Goal: Task Accomplishment & Management: Manage account settings

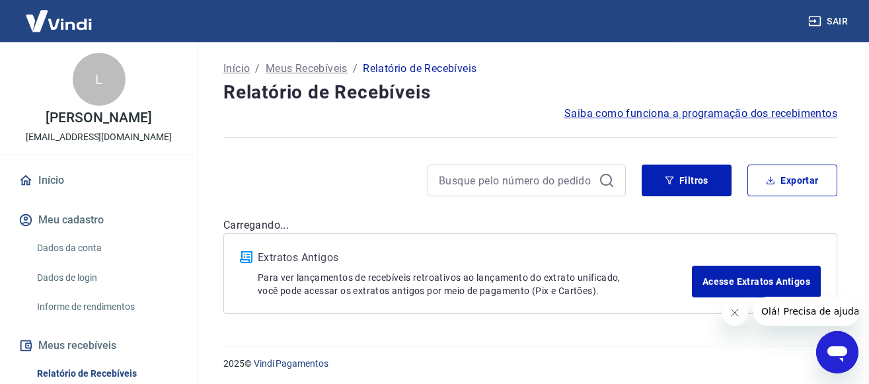
scroll to position [81, 0]
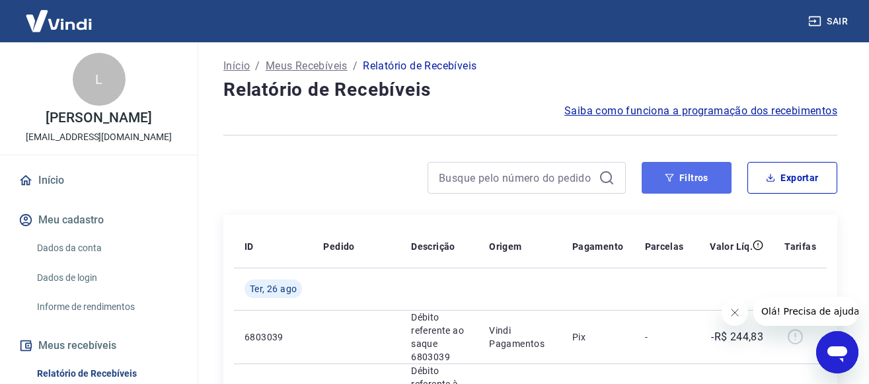
click at [676, 185] on button "Filtros" at bounding box center [687, 178] width 90 height 32
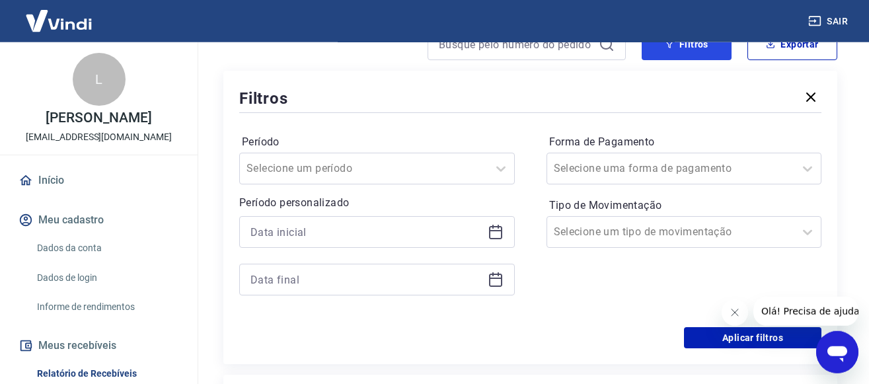
scroll to position [215, 0]
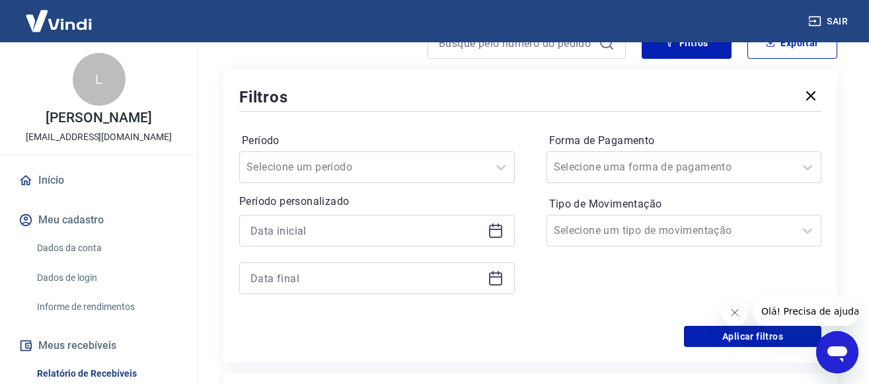
click at [497, 230] on icon at bounding box center [496, 231] width 16 height 16
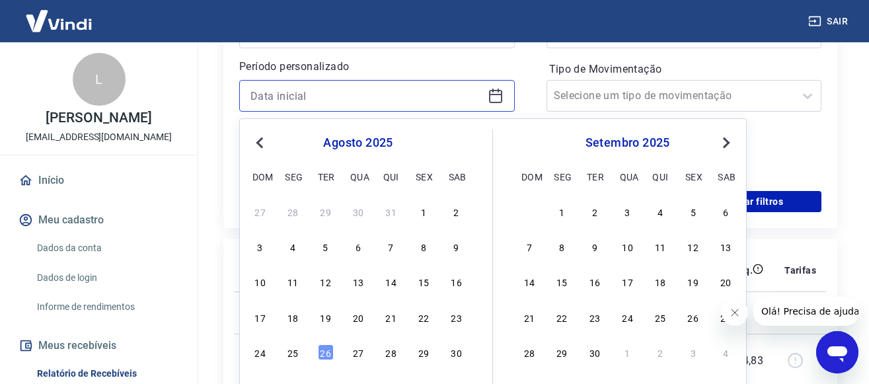
scroll to position [418, 0]
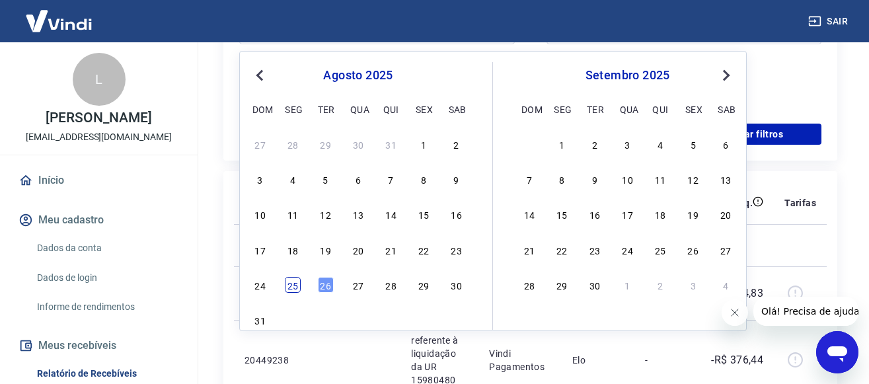
click at [288, 289] on div "25" at bounding box center [293, 285] width 16 height 16
type input "25/08/2025"
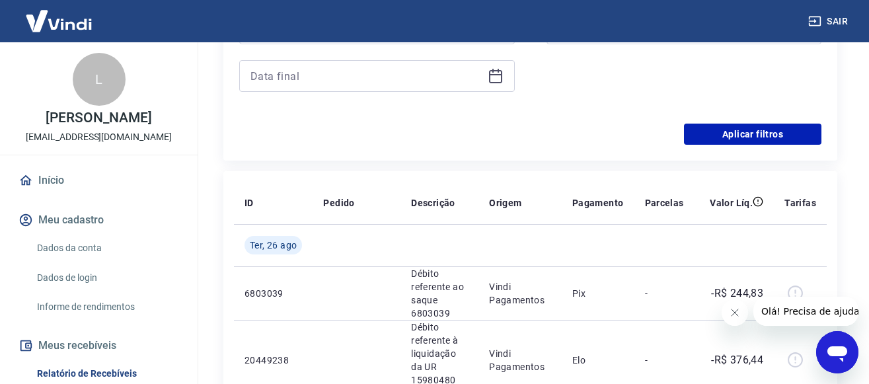
drag, startPoint x: 497, startPoint y: 80, endPoint x: 506, endPoint y: 101, distance: 23.1
click at [506, 101] on div "Período Selecione um período Período personalizado Selected date: segunda-feira…" at bounding box center [377, 18] width 276 height 180
click at [490, 71] on icon at bounding box center [495, 76] width 13 height 13
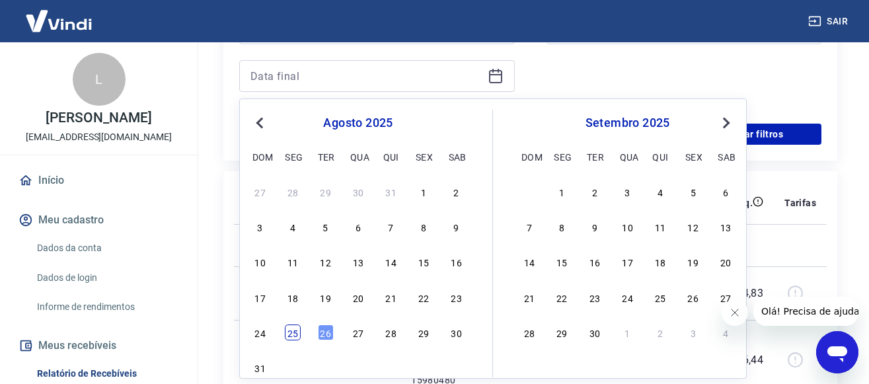
click at [291, 340] on div "25" at bounding box center [293, 332] width 16 height 16
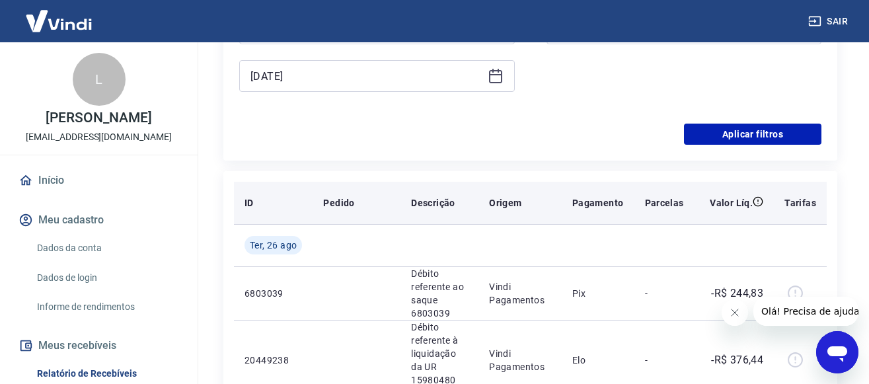
type input "25/08/2025"
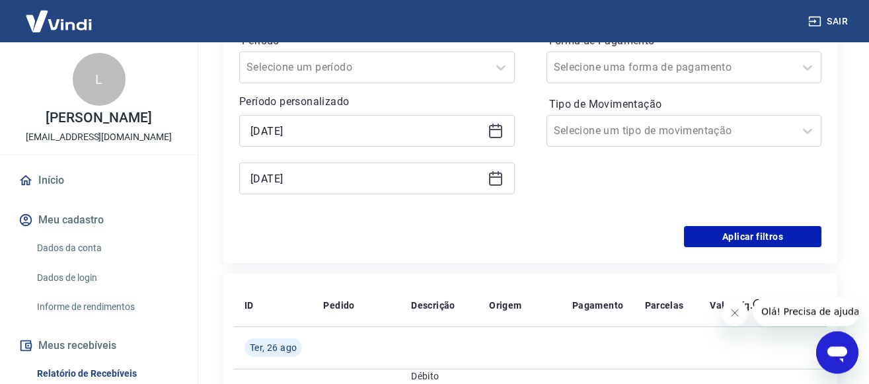
scroll to position [283, 0]
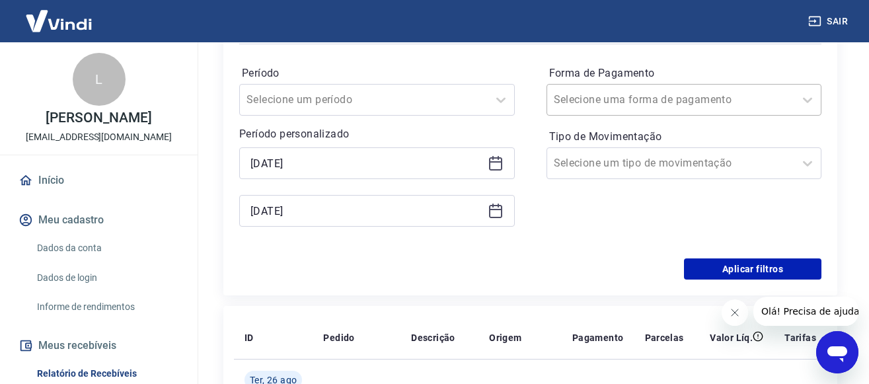
click at [761, 98] on div at bounding box center [671, 100] width 235 height 19
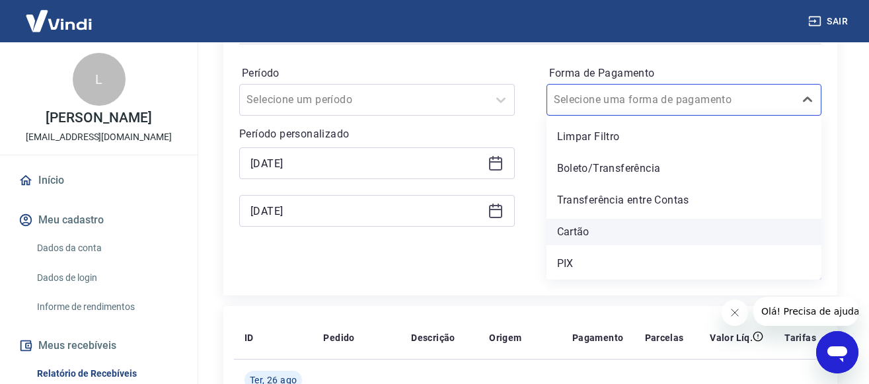
click at [585, 231] on div "Cartão" at bounding box center [684, 232] width 276 height 26
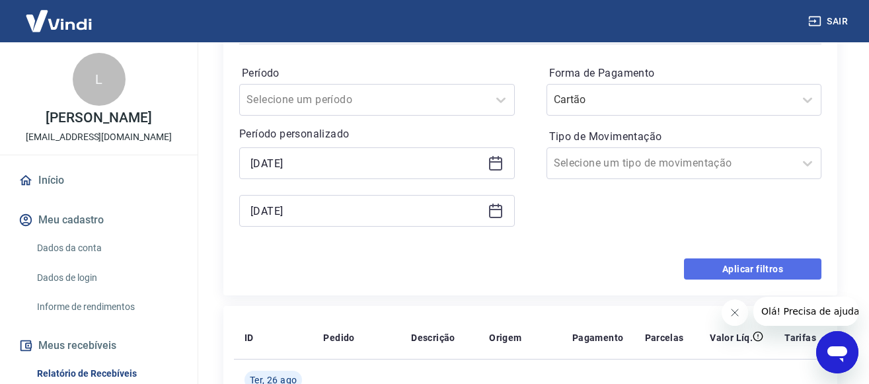
click at [747, 266] on button "Aplicar filtros" at bounding box center [752, 268] width 137 height 21
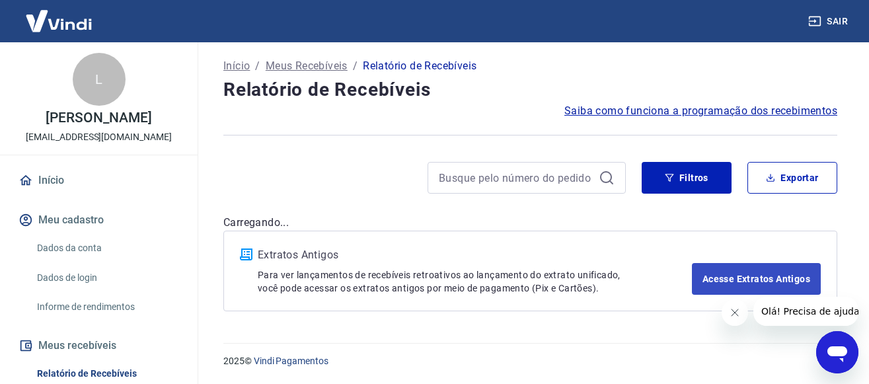
scroll to position [81, 0]
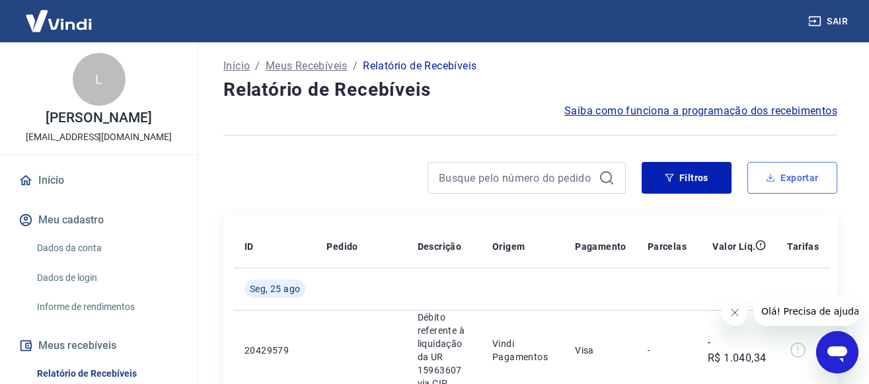
click at [794, 174] on button "Exportar" at bounding box center [792, 178] width 90 height 32
type input "25/08/2025"
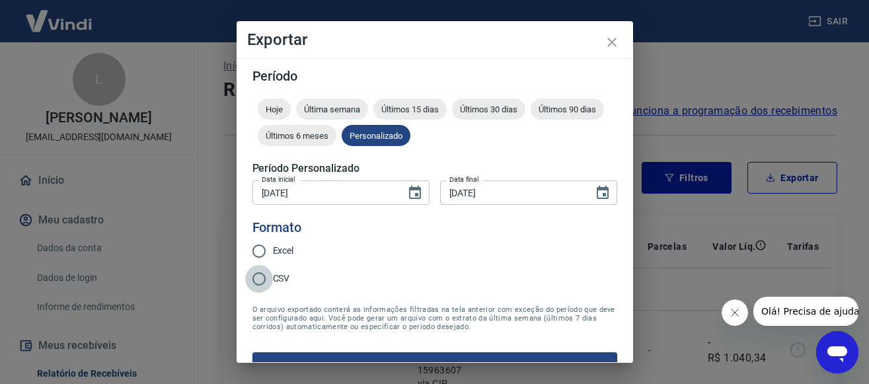
click at [259, 280] on input "CSV" at bounding box center [259, 279] width 28 height 28
radio input "true"
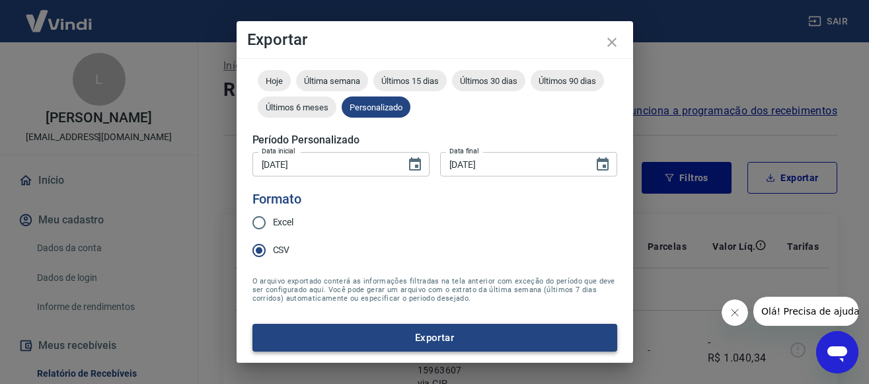
click at [441, 336] on button "Exportar" at bounding box center [434, 338] width 365 height 28
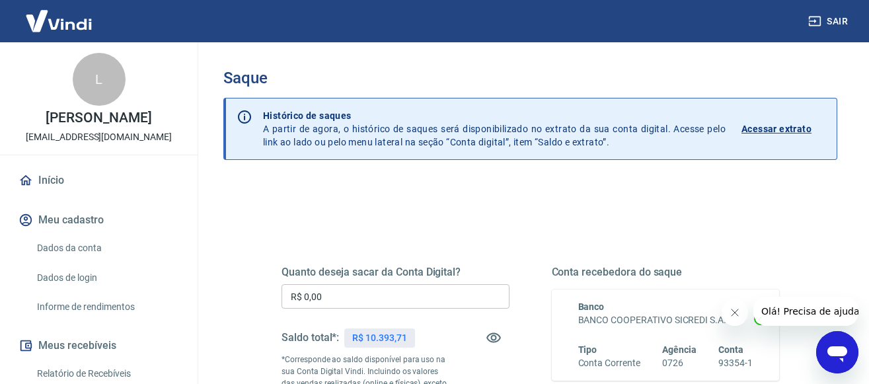
click at [367, 283] on div "Quanto deseja sacar da Conta Digital? R$ 0,00 ​ Saldo total*: R$ 10.393,71 *Cor…" at bounding box center [396, 360] width 228 height 189
click at [365, 311] on div "Quanto deseja sacar da Conta Digital? R$ 0,00 ​ Saldo total*: R$ 10.393,71 *Cor…" at bounding box center [396, 360] width 228 height 189
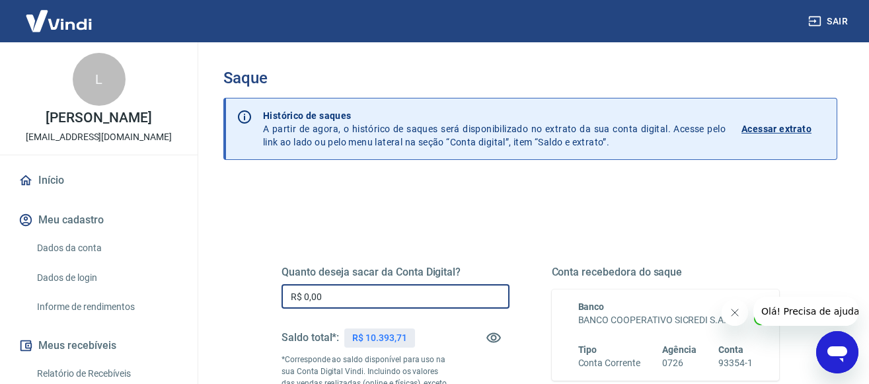
click at [369, 308] on input "R$ 0,00" at bounding box center [396, 296] width 228 height 24
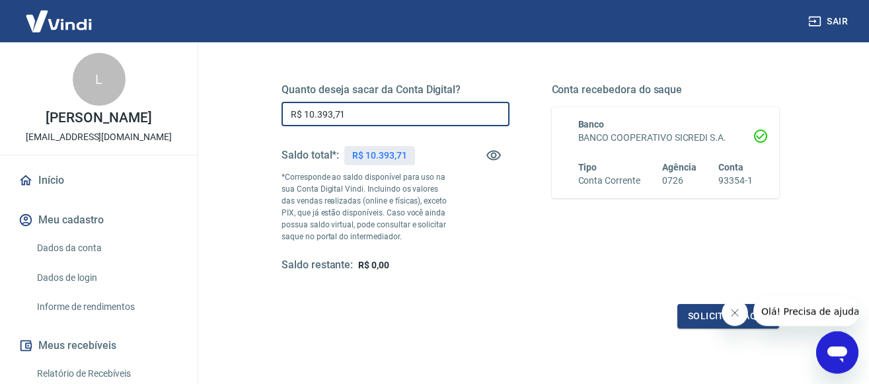
scroll to position [202, 0]
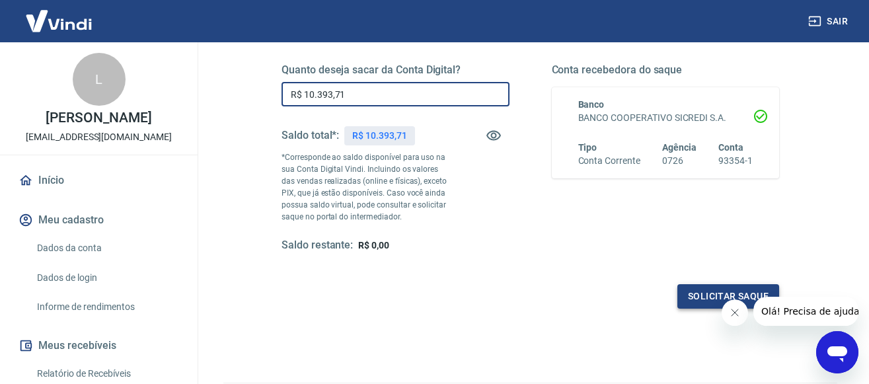
type input "R$ 10.393,71"
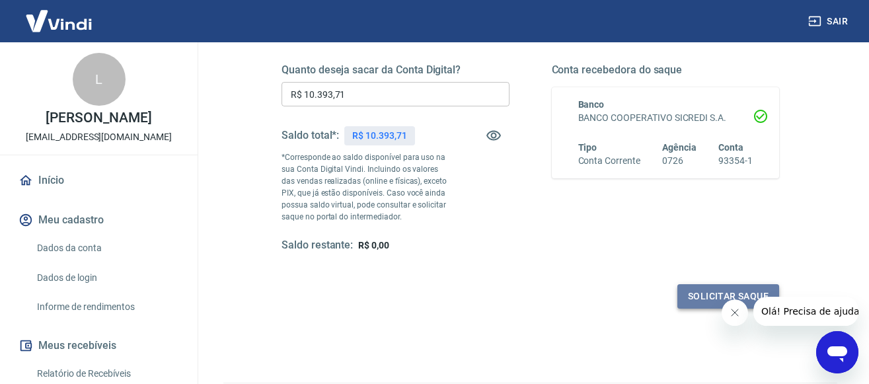
click at [708, 295] on button "Solicitar saque" at bounding box center [728, 296] width 102 height 24
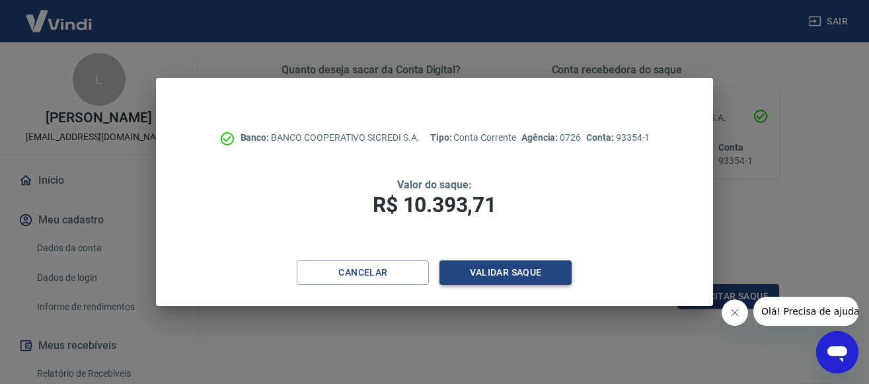
click at [509, 264] on button "Validar saque" at bounding box center [505, 272] width 132 height 24
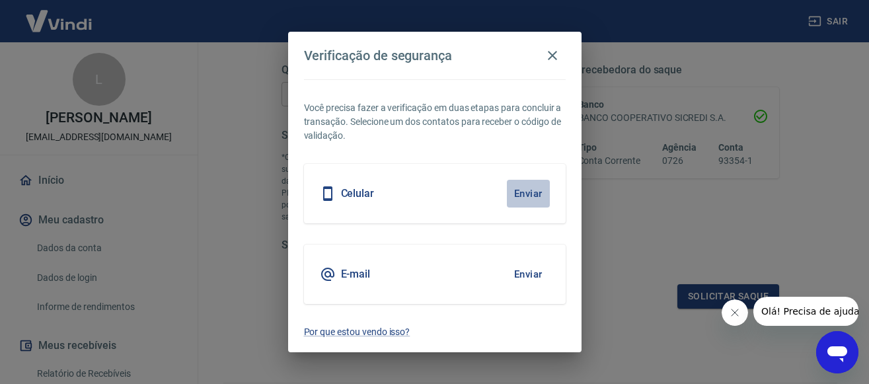
click at [532, 204] on button "Enviar" at bounding box center [528, 194] width 43 height 28
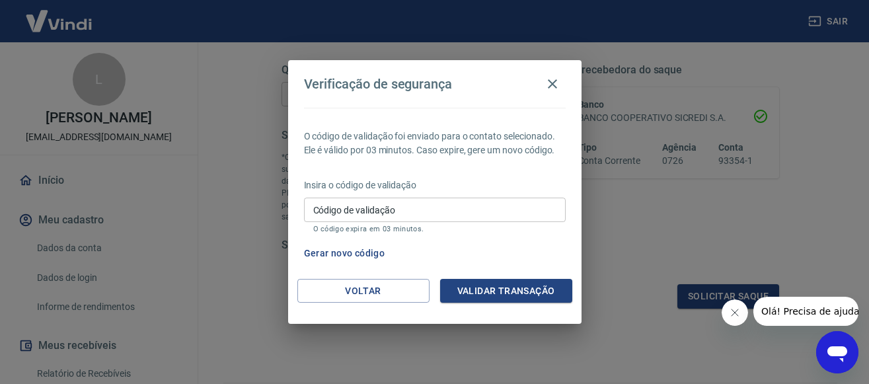
click at [529, 205] on input "Código de validação" at bounding box center [435, 210] width 262 height 24
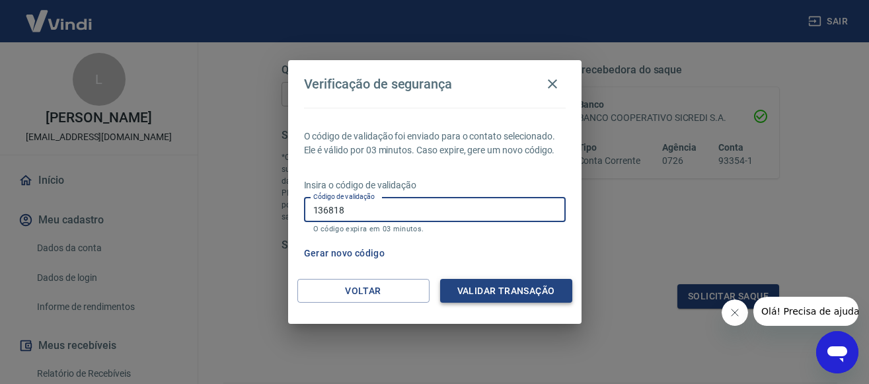
type input "136818"
click at [510, 287] on button "Validar transação" at bounding box center [506, 291] width 132 height 24
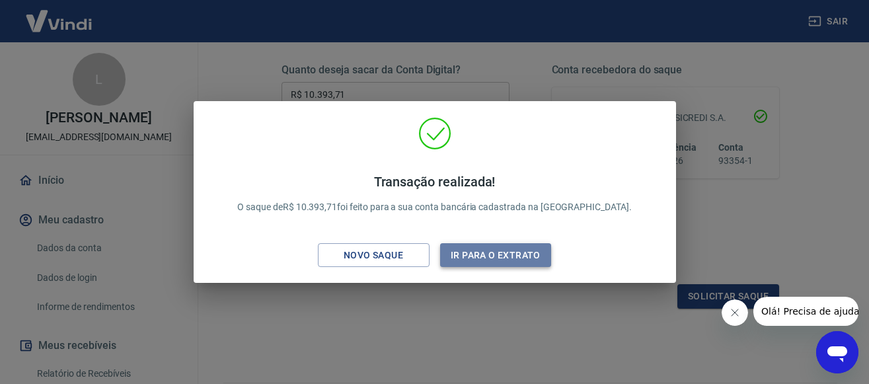
click at [511, 258] on button "Ir para o extrato" at bounding box center [496, 255] width 112 height 24
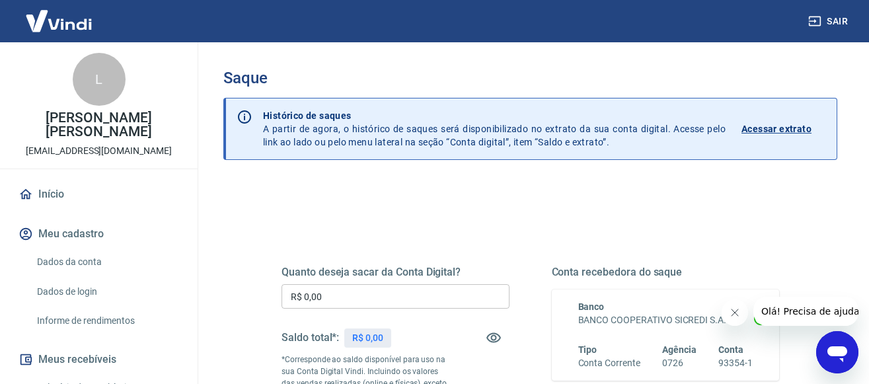
click at [772, 125] on p "Acessar extrato" at bounding box center [776, 128] width 70 height 13
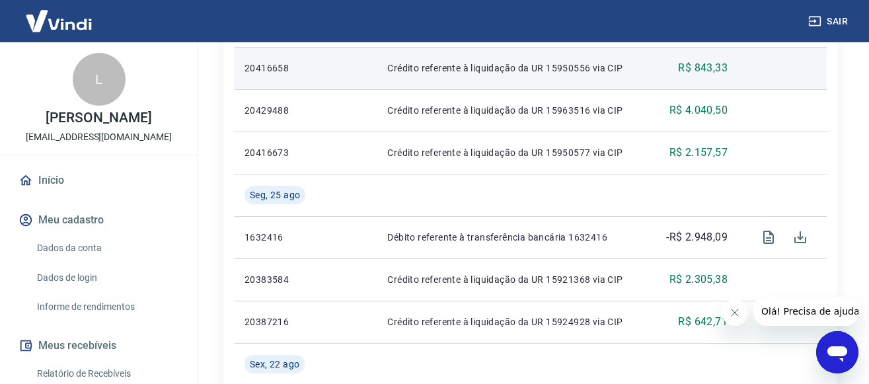
scroll to position [741, 0]
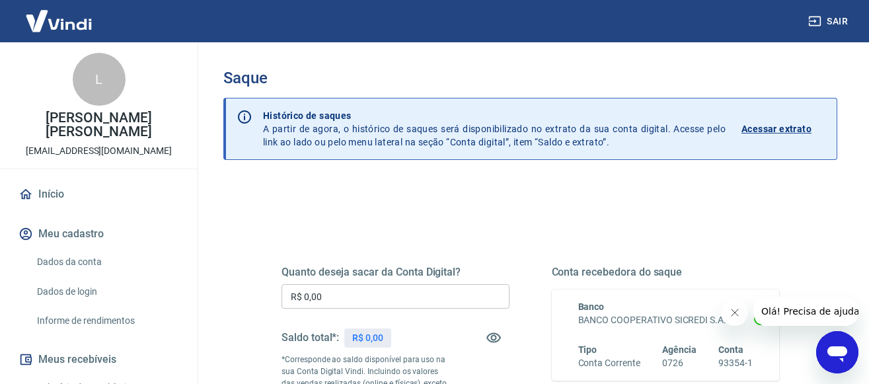
scroll to position [67, 0]
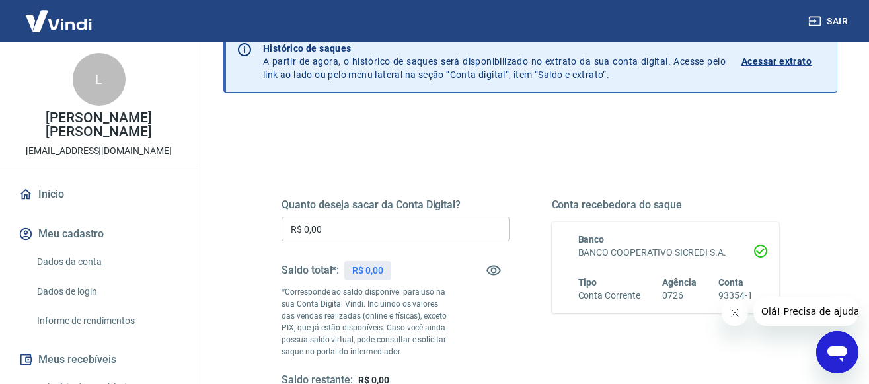
click at [769, 63] on p "Acessar extrato" at bounding box center [776, 61] width 70 height 13
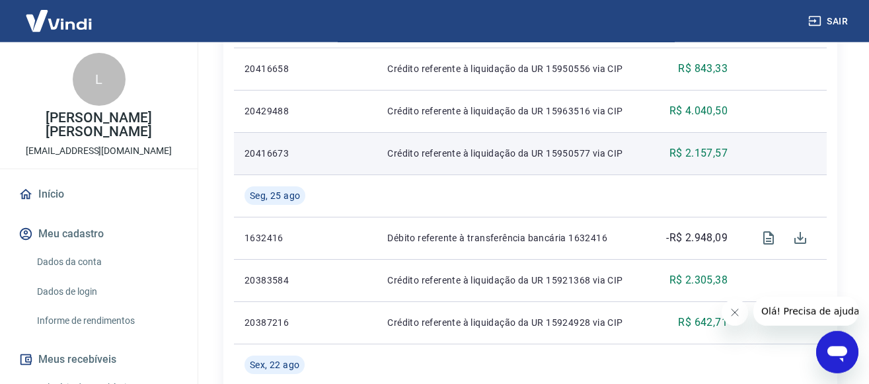
scroll to position [674, 0]
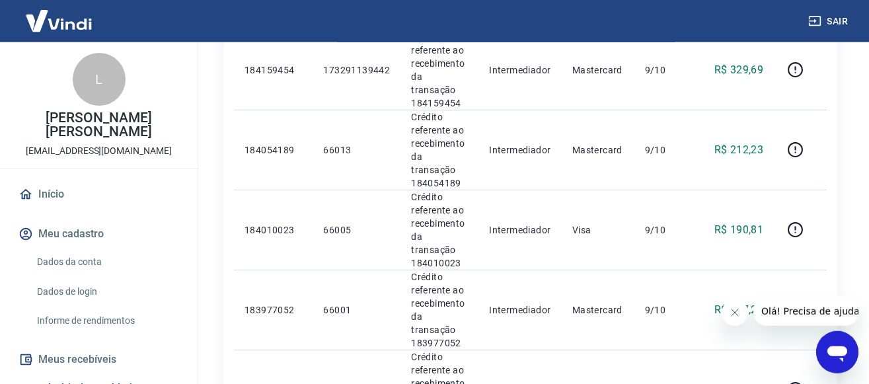
scroll to position [1546, 0]
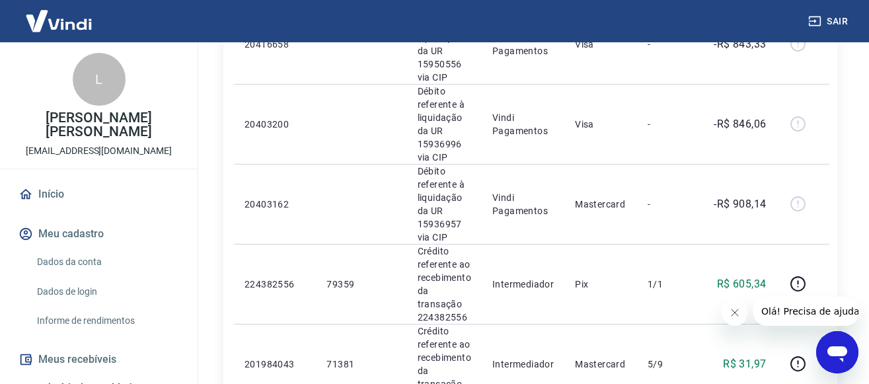
scroll to position [1003, 0]
